Goal: Task Accomplishment & Management: Manage account settings

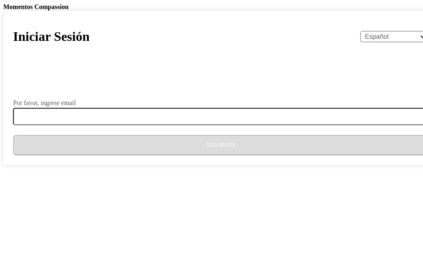
select select "es"
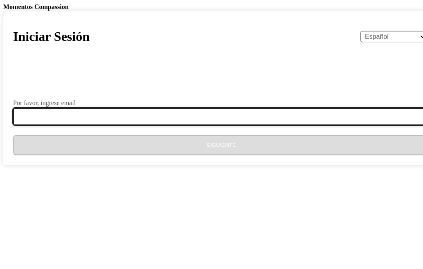
click at [186, 125] on input "Por favor, ingrese email" at bounding box center [226, 116] width 426 height 17
type input "[EMAIL_ADDRESS][DOMAIN_NAME]"
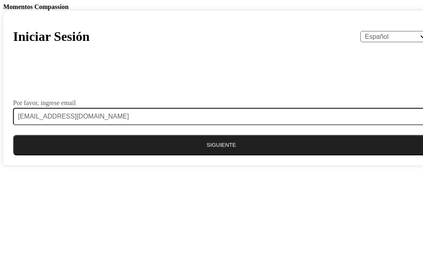
click at [202, 155] on button "Siguiente" at bounding box center [221, 145] width 416 height 20
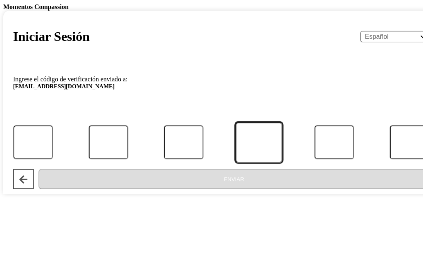
click at [235, 163] on input "Código" at bounding box center [258, 142] width 47 height 40
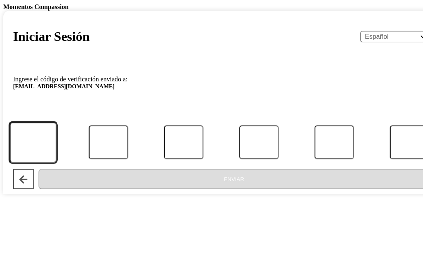
click at [57, 163] on input "Código" at bounding box center [32, 142] width 47 height 40
type input "2"
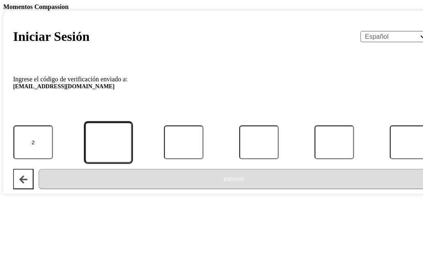
type input "8"
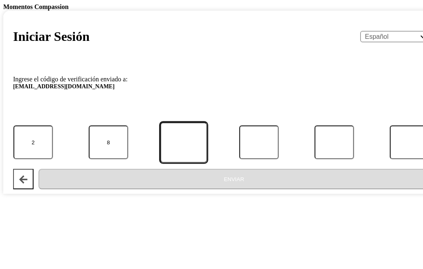
type input "7"
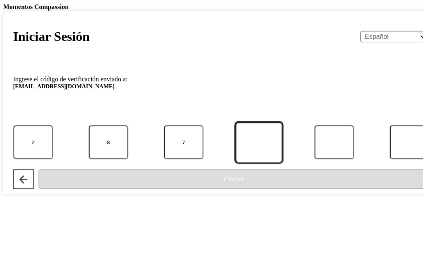
type input "5"
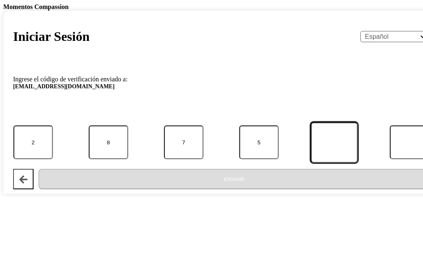
type input "4"
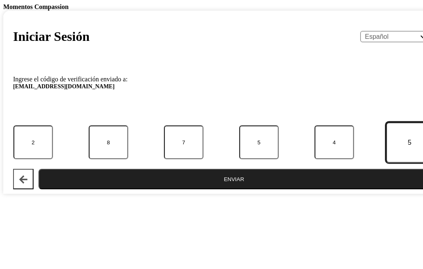
type input "5"
click at [180, 189] on button "Enviar" at bounding box center [233, 179] width 391 height 20
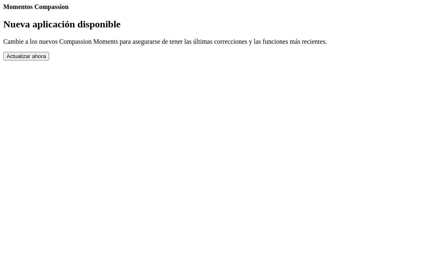
click at [49, 61] on button "Actualizar ahora" at bounding box center [26, 56] width 46 height 9
